Goal: Information Seeking & Learning: Find specific fact

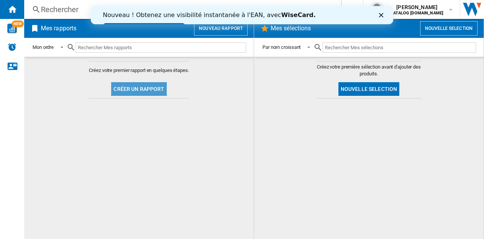
click at [138, 86] on button "Créer un rapport" at bounding box center [138, 89] width 55 height 14
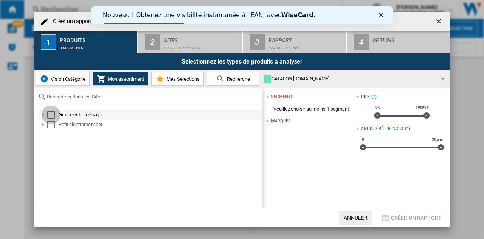
click at [54, 111] on div "Select" at bounding box center [51, 115] width 8 height 8
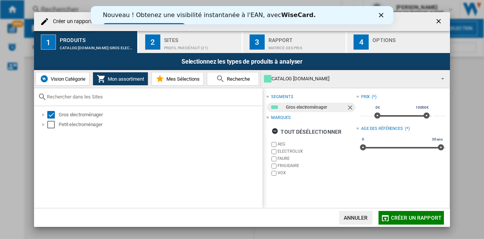
click at [141, 99] on div at bounding box center [148, 97] width 228 height 18
click at [142, 94] on input "text" at bounding box center [153, 97] width 212 height 6
click at [149, 96] on input "text" at bounding box center [153, 97] width 212 height 6
paste input "BHB6601X AD1515X BHB3612X"
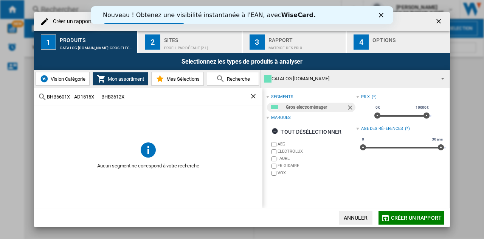
drag, startPoint x: 149, startPoint y: 96, endPoint x: 72, endPoint y: 99, distance: 77.3
click at [72, 99] on input "BHB6601X AD1515X BHB3612X" at bounding box center [148, 97] width 203 height 6
type input "BHB6601X"
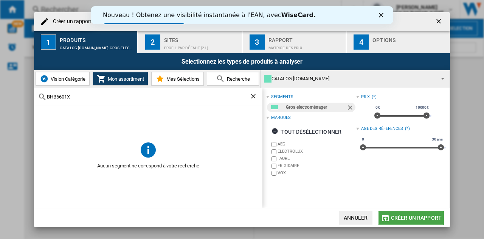
click at [414, 221] on button "Créer un rapport" at bounding box center [411, 218] width 65 height 14
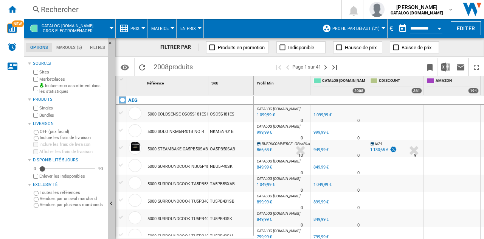
click at [41, 47] on md-tab-item "Options" at bounding box center [39, 47] width 26 height 9
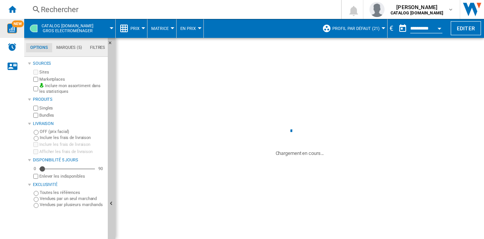
click at [10, 24] on img "WiseCard" at bounding box center [12, 28] width 10 height 10
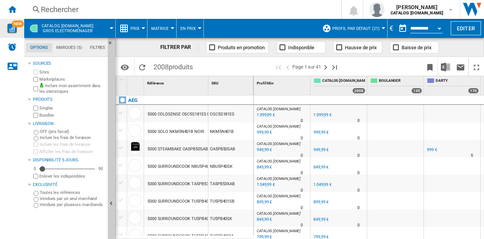
click at [67, 9] on div "Rechercher" at bounding box center [181, 9] width 281 height 11
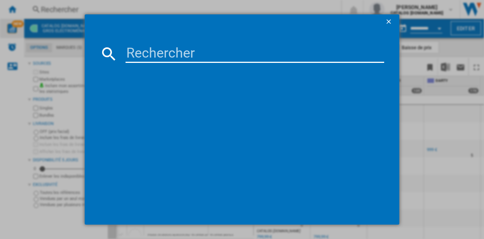
click at [243, 54] on input at bounding box center [255, 54] width 259 height 18
paste input "BHB6601X AD1515X BHB3612X"
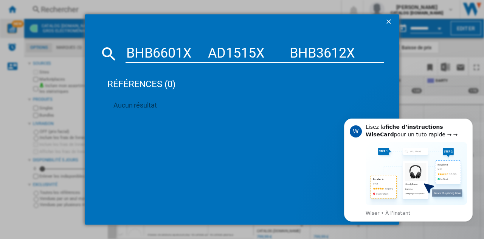
drag, startPoint x: 241, startPoint y: 59, endPoint x: 449, endPoint y: 66, distance: 209.0
click at [449, 66] on div "BHB6601X AD1515X BHB3612X références (0) Aucun résultat" at bounding box center [242, 119] width 484 height 239
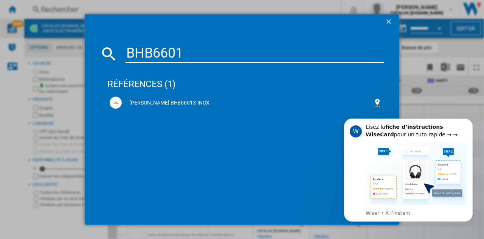
type input "BHB6601"
click at [185, 103] on div "[PERSON_NAME] BHB6601X INOX" at bounding box center [247, 103] width 251 height 8
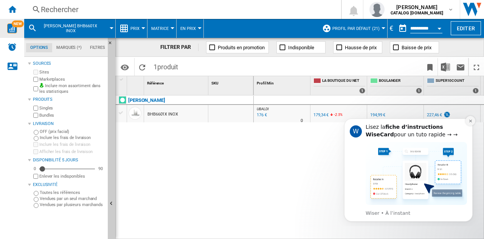
click at [474, 118] on button "Dismiss notification" at bounding box center [471, 121] width 10 height 10
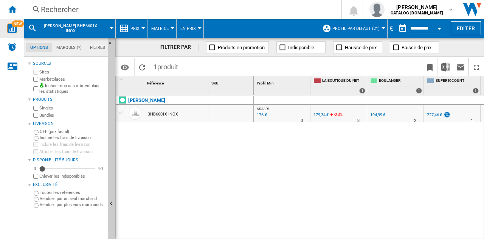
click at [141, 7] on div "Rechercher" at bounding box center [181, 9] width 281 height 11
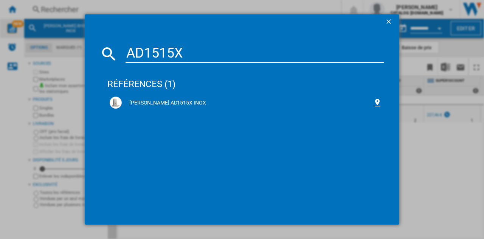
type input "AD1515X"
click at [166, 99] on div "[PERSON_NAME] AD1515X INOX" at bounding box center [247, 103] width 251 height 8
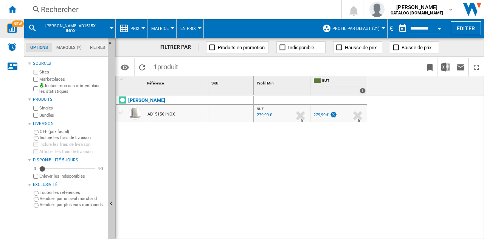
click at [73, 26] on span "[PERSON_NAME] AD1515X INOX" at bounding box center [70, 28] width 61 height 10
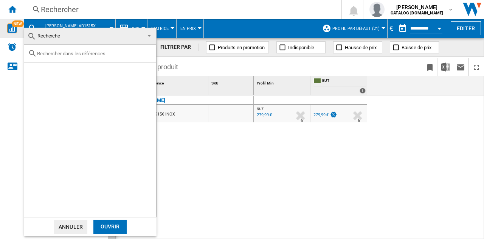
click at [75, 12] on md-backdrop at bounding box center [242, 119] width 484 height 239
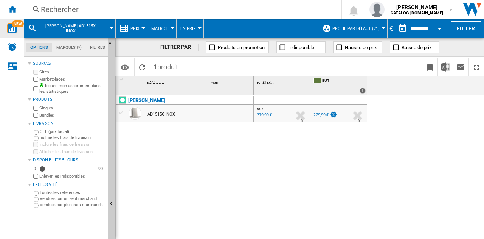
click at [73, 7] on div "Rechercher" at bounding box center [181, 9] width 281 height 11
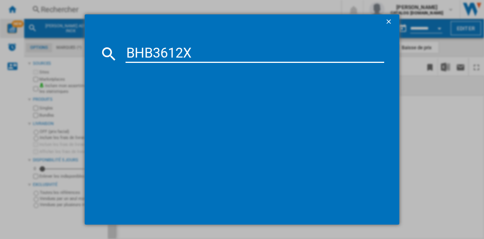
type input "BHB3612X"
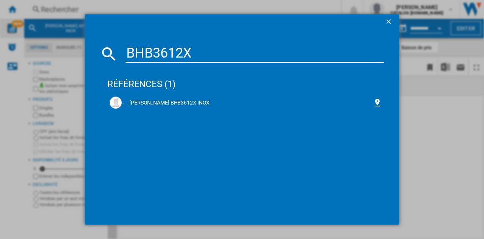
click at [168, 103] on div "[PERSON_NAME] BHB3612X INOX" at bounding box center [247, 103] width 251 height 8
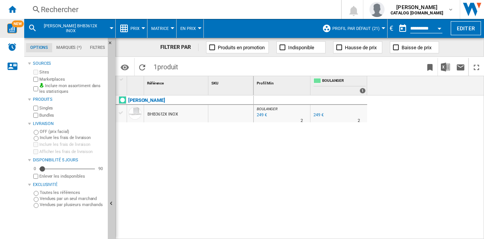
click at [87, 12] on div "Rechercher" at bounding box center [181, 9] width 281 height 11
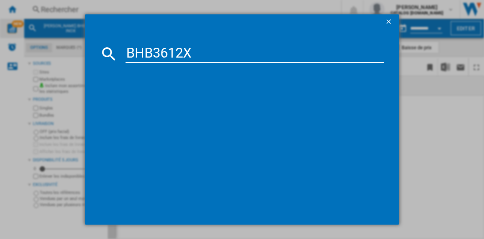
type input "BHB3612X"
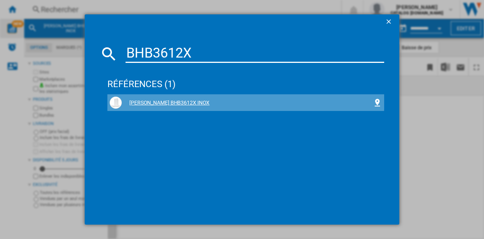
click at [175, 97] on div "[PERSON_NAME] BHB3612X INOX" at bounding box center [246, 102] width 272 height 12
click at [176, 102] on div "[PERSON_NAME] BHB3612X INOX" at bounding box center [247, 103] width 251 height 8
click at [131, 103] on div "[PERSON_NAME] BHB3612X INOX" at bounding box center [247, 103] width 251 height 8
click at [165, 104] on div "[PERSON_NAME] BHB3612X INOX" at bounding box center [247, 103] width 251 height 8
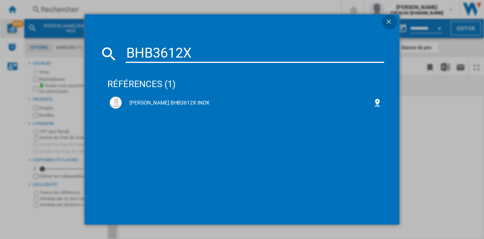
click at [391, 20] on ng-md-icon "getI18NText('BUTTONS.CLOSE_DIALOG')" at bounding box center [389, 22] width 9 height 9
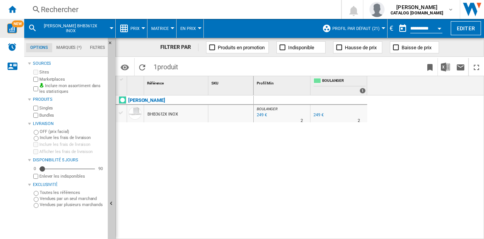
click at [59, 9] on div "Rechercher" at bounding box center [181, 9] width 281 height 11
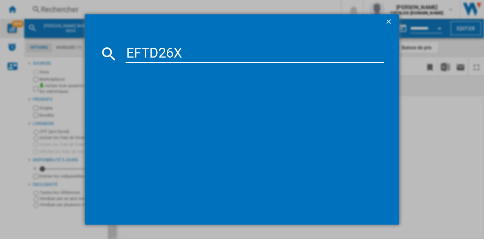
type input "EFTD26X"
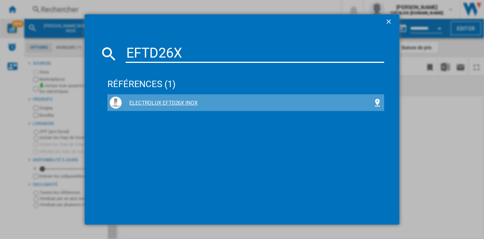
click at [190, 103] on div "ELECTROLUX EFTD26X INOX" at bounding box center [247, 103] width 251 height 8
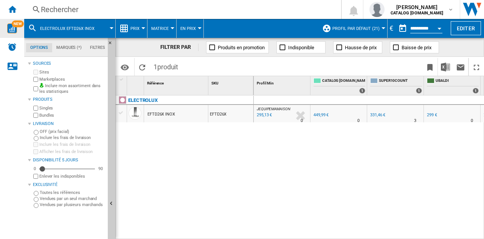
click at [415, 120] on div "3" at bounding box center [415, 121] width 2 height 8
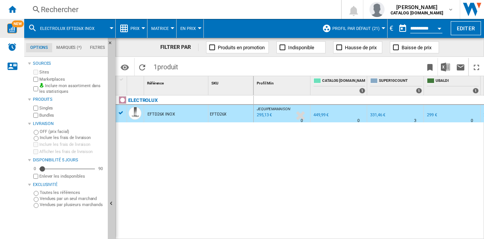
scroll to position [0, 53]
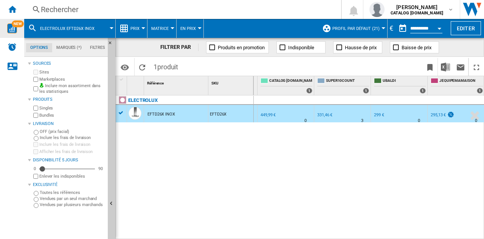
click at [49, 11] on div "Rechercher" at bounding box center [181, 9] width 281 height 11
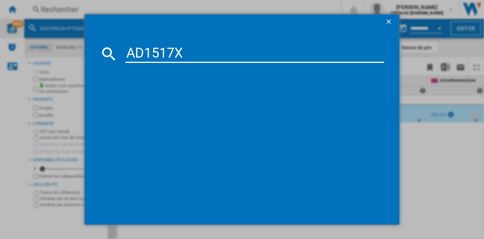
type input "AD1517X"
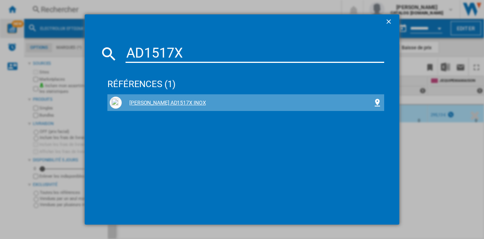
click at [176, 99] on div "[PERSON_NAME] AD1517X INOX" at bounding box center [247, 103] width 251 height 8
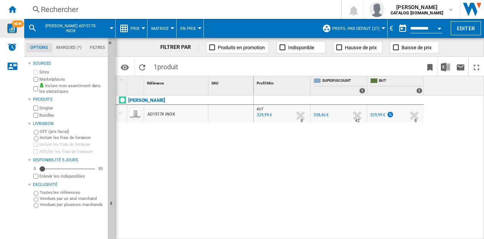
click at [70, 8] on div "Rechercher" at bounding box center [181, 9] width 281 height 11
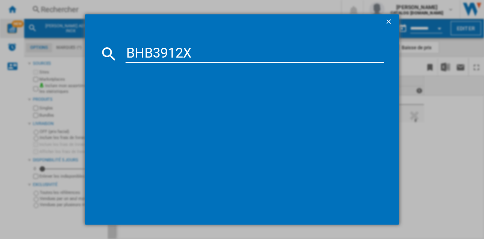
type input "BHB3912X"
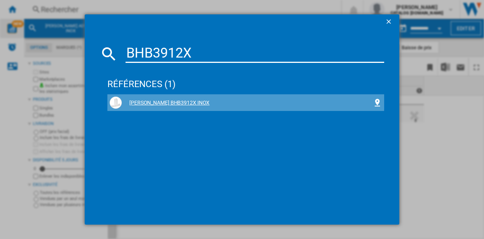
click at [181, 101] on div "[PERSON_NAME] BHB3912X INOX" at bounding box center [247, 103] width 251 height 8
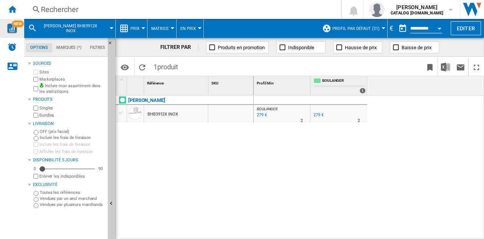
click at [64, 8] on div "Rechercher" at bounding box center [181, 9] width 281 height 11
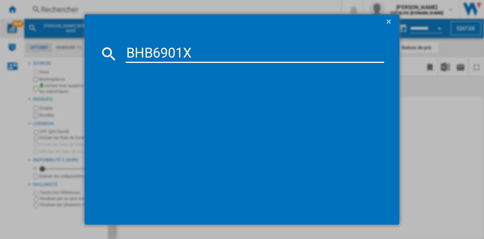
type input "BHB6901X"
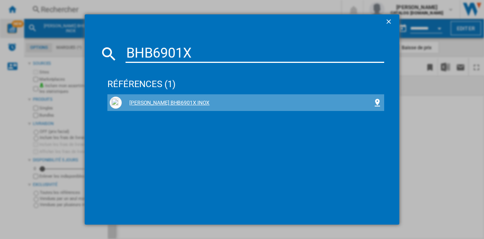
click at [158, 102] on div "[PERSON_NAME] BHB6901X INOX" at bounding box center [247, 103] width 251 height 8
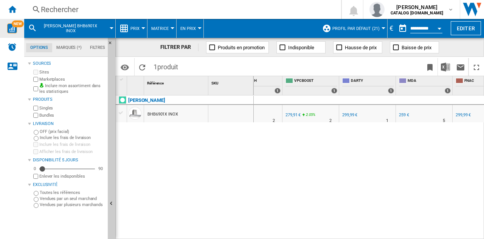
scroll to position [0, 166]
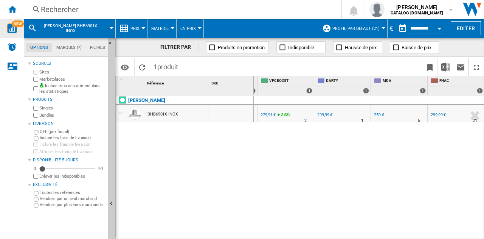
click at [92, 5] on div "Rechercher" at bounding box center [181, 9] width 281 height 11
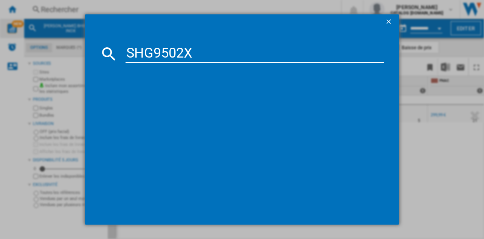
type input "SHG9502X"
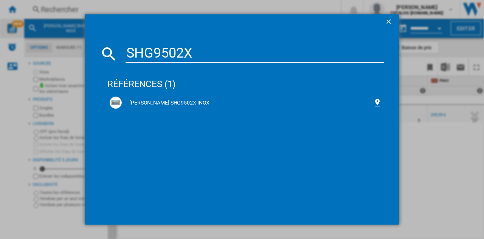
click at [170, 102] on div "[PERSON_NAME] SHG9502X INOX" at bounding box center [247, 103] width 251 height 8
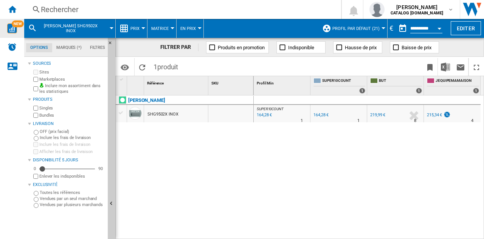
click at [380, 114] on div "219,99 €" at bounding box center [377, 114] width 15 height 5
click at [95, 11] on div "Rechercher" at bounding box center [181, 9] width 281 height 11
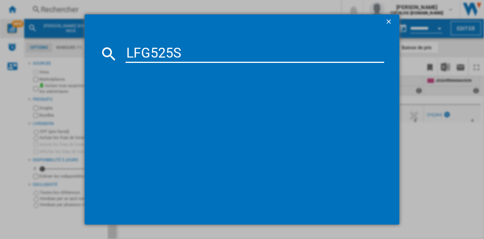
type input "LFG525S"
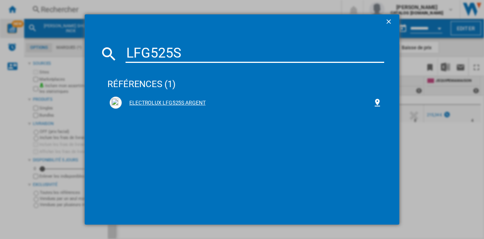
click at [176, 103] on div "ELECTROLUX LFG525S ARGENT" at bounding box center [247, 103] width 251 height 8
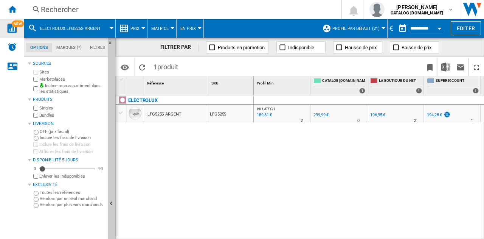
click at [71, 7] on div "Rechercher" at bounding box center [181, 9] width 281 height 11
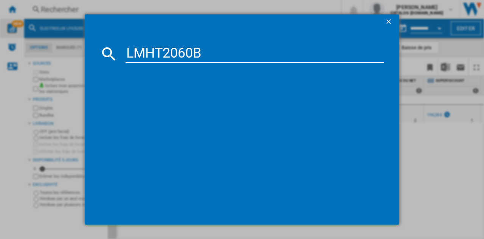
type input "LMHT2060B"
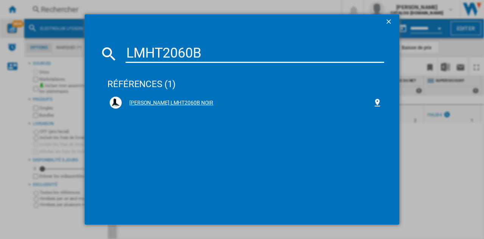
click at [162, 101] on div "[PERSON_NAME] LMHT2060B NOIR" at bounding box center [247, 103] width 251 height 8
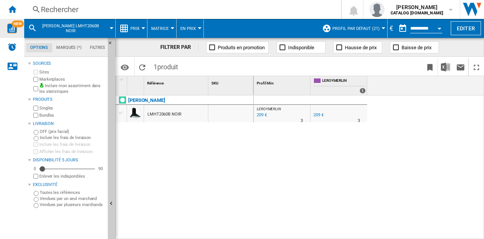
click at [52, 9] on div "Rechercher" at bounding box center [181, 9] width 281 height 11
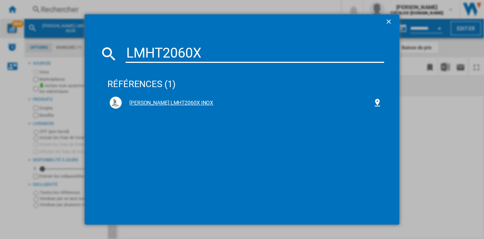
type input "LMHT2060X"
click at [187, 102] on div "[PERSON_NAME] LMHT2060X INOX" at bounding box center [247, 103] width 251 height 8
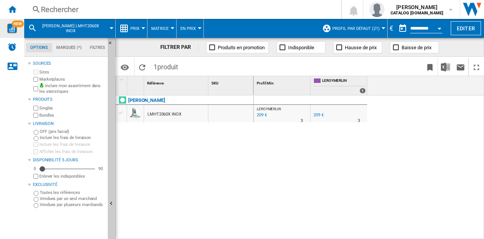
click at [117, 11] on div "Rechercher" at bounding box center [181, 9] width 281 height 11
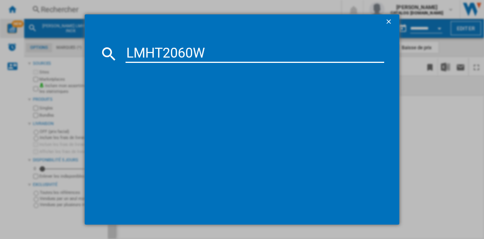
type input "LMHT2060W"
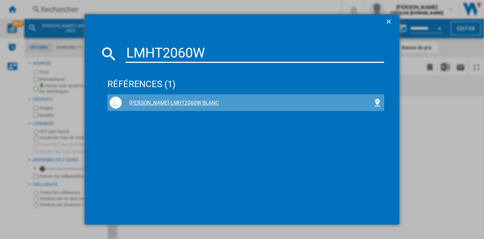
click at [190, 102] on div "[PERSON_NAME] LMHT2060W BLANC" at bounding box center [247, 103] width 251 height 8
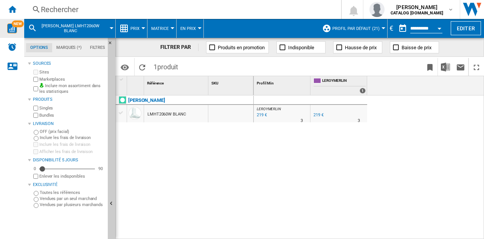
click at [319, 112] on div "219 €" at bounding box center [317, 115] width 11 height 8
